Goal: Information Seeking & Learning: Learn about a topic

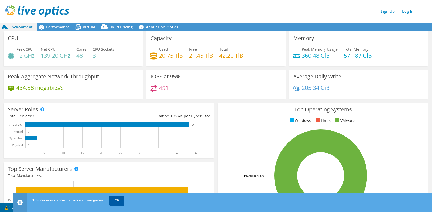
click at [118, 201] on link "OK" at bounding box center [116, 201] width 15 height 10
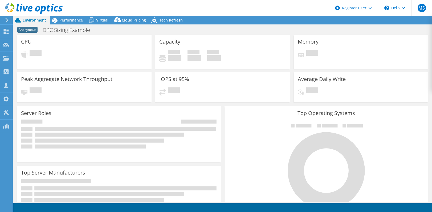
select select "USEast"
select select "USD"
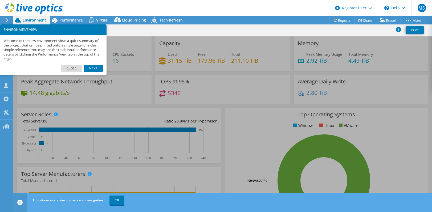
click at [69, 69] on link "Close" at bounding box center [72, 68] width 22 height 7
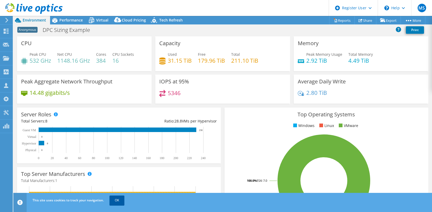
click at [113, 199] on link "OK" at bounding box center [116, 201] width 15 height 10
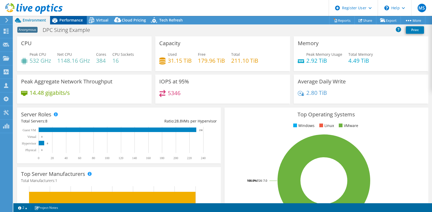
click at [76, 19] on span "Performance" at bounding box center [70, 20] width 23 height 5
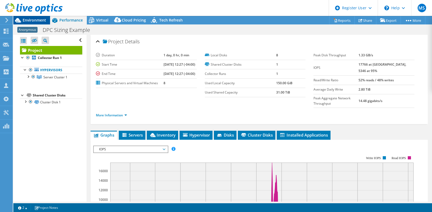
click at [38, 20] on span "Environment" at bounding box center [34, 20] width 23 height 5
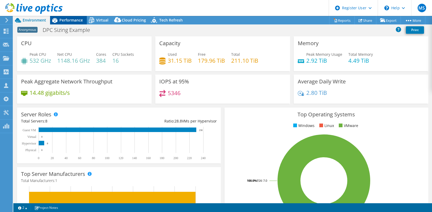
click at [70, 22] on span "Performance" at bounding box center [70, 20] width 23 height 5
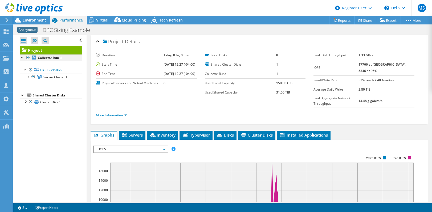
click at [21, 57] on div at bounding box center [22, 57] width 5 height 5
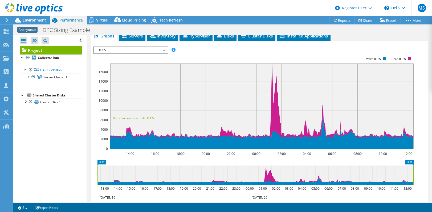
scroll to position [80, 0]
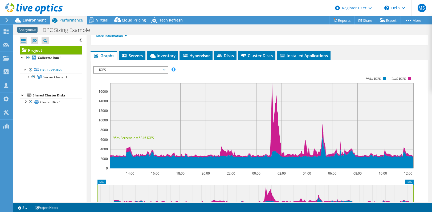
click at [164, 67] on span "IOPS" at bounding box center [130, 70] width 68 height 6
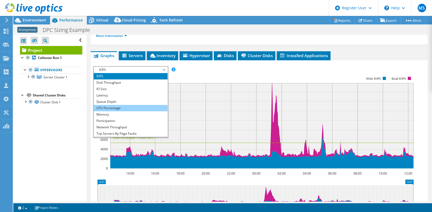
click at [108, 105] on li "CPU Percentage" at bounding box center [131, 108] width 74 height 6
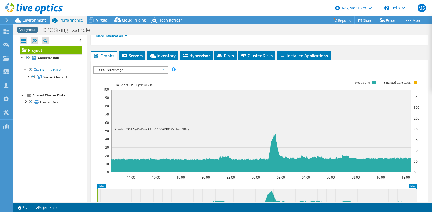
click at [126, 67] on span "CPU Percentage" at bounding box center [130, 70] width 68 height 6
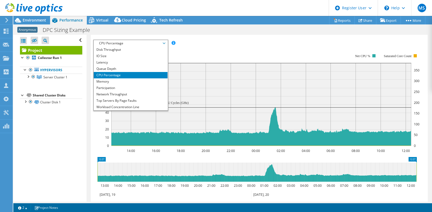
scroll to position [0, 0]
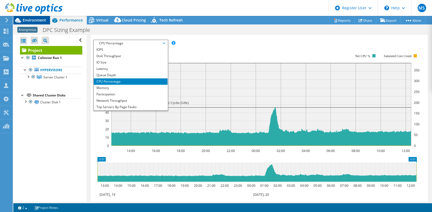
click at [21, 19] on icon at bounding box center [17, 20] width 9 height 9
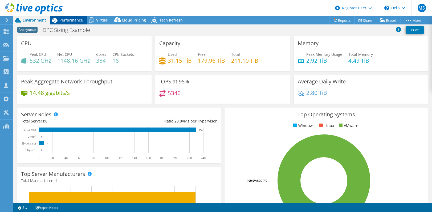
click at [60, 22] on span "Performance" at bounding box center [70, 20] width 23 height 5
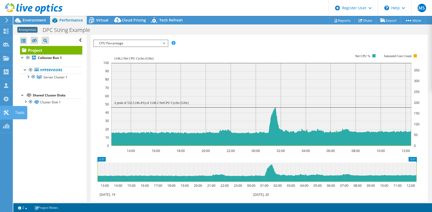
click at [5, 113] on icon at bounding box center [6, 112] width 6 height 5
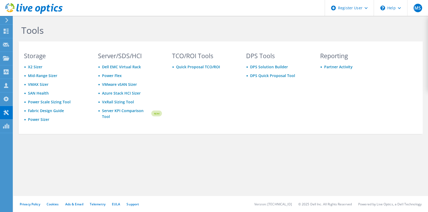
click at [6, 20] on icon at bounding box center [7, 20] width 4 height 5
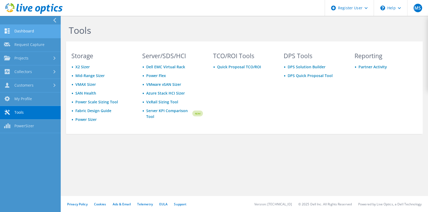
click at [30, 33] on link "Dashboard" at bounding box center [30, 32] width 61 height 14
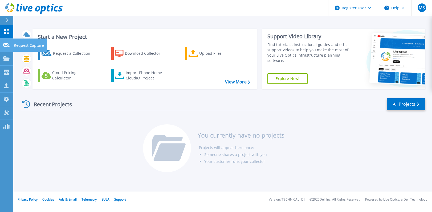
click at [6, 43] on div at bounding box center [6, 45] width 6 height 5
